Goal: Navigation & Orientation: Find specific page/section

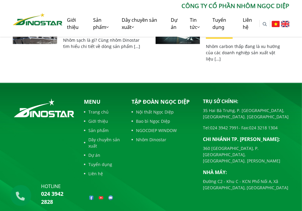
scroll to position [2051, 0]
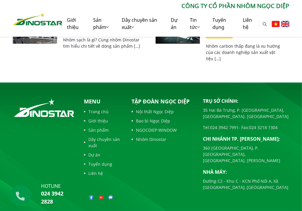
click at [142, 153] on div "Tập đoàn Ngọc Diệp Nội thất Ngọc Diệp Bao bì Ngọc Diệp NGOCDIEP WINDOW Nhôm Din…" at bounding box center [162, 151] width 71 height 108
click at [72, 48] on div "Nhôm sạch là gì? Tại sao Dinostar hướng tới sản xuất nhôm sạch? Nhôm sạch là gì…" at bounding box center [79, 42] width 143 height 57
click at [150, 54] on div "Nhôm sạch là gì? Tại sao Dinostar hướng tới sản xuất nhôm sạch? Nhôm sạch là gì…" at bounding box center [79, 42] width 143 height 57
click at [173, 25] on link "Dự án" at bounding box center [175, 23] width 19 height 26
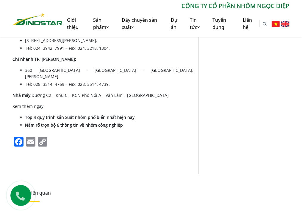
scroll to position [2051, 0]
